Goal: Find specific page/section: Find specific page/section

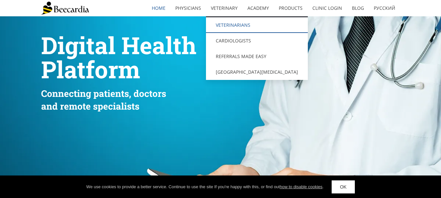
click at [235, 27] on link "Veterinarians" at bounding box center [257, 25] width 102 height 16
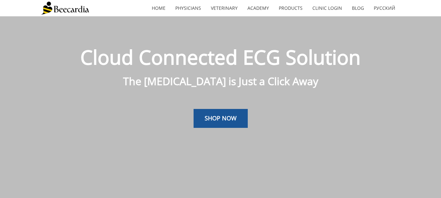
click at [65, 9] on img at bounding box center [65, 8] width 48 height 13
